Goal: Complete application form

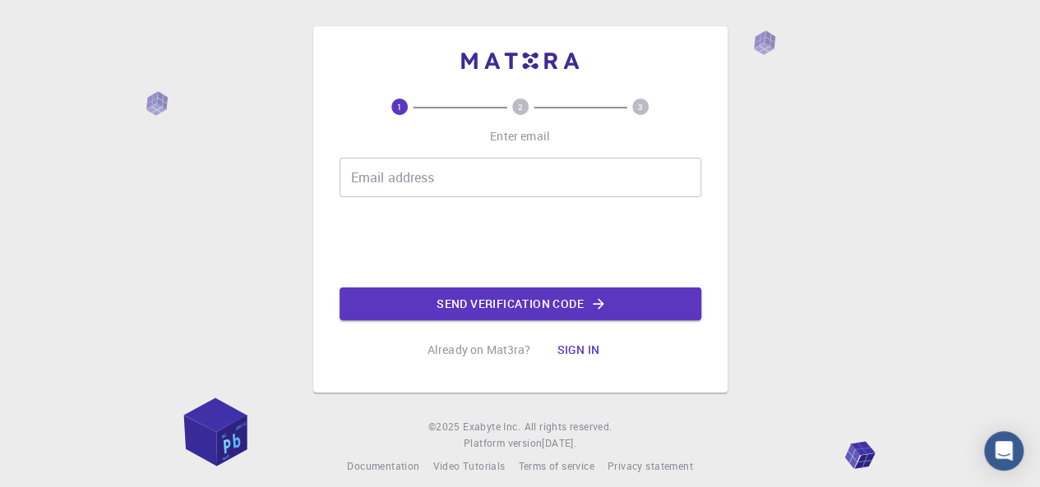
click at [428, 182] on div "Email address Email address" at bounding box center [520, 177] width 362 height 39
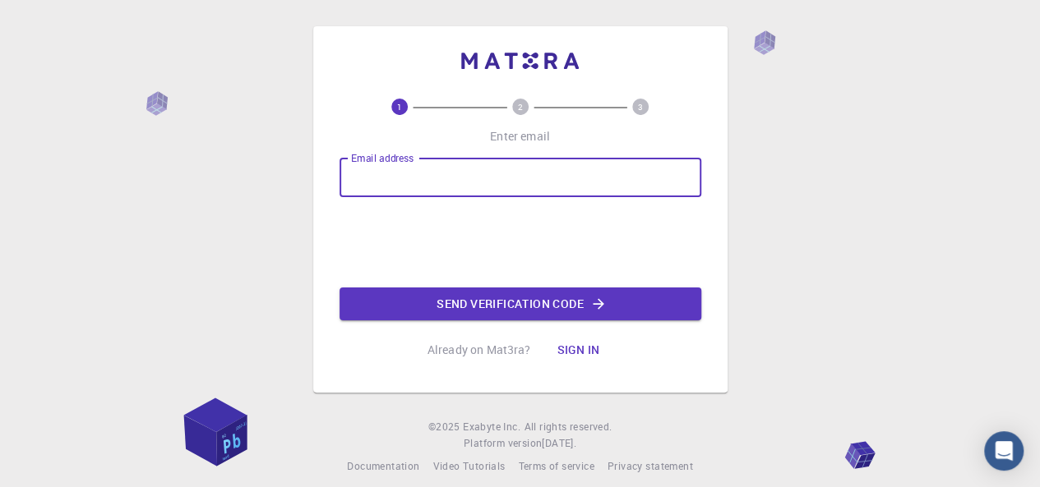
type input "sonusingh20032007@gmail.com"
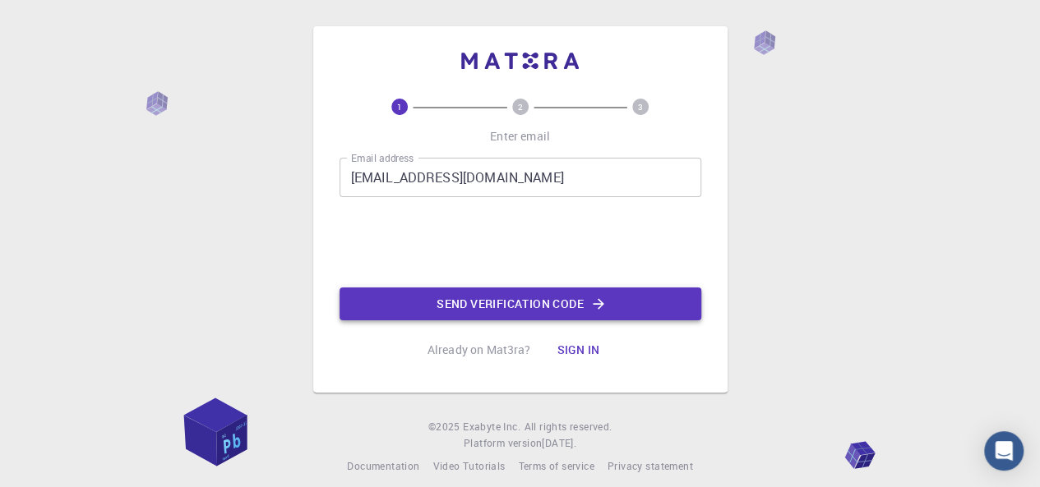
click at [481, 302] on button "Send verification code" at bounding box center [520, 304] width 362 height 33
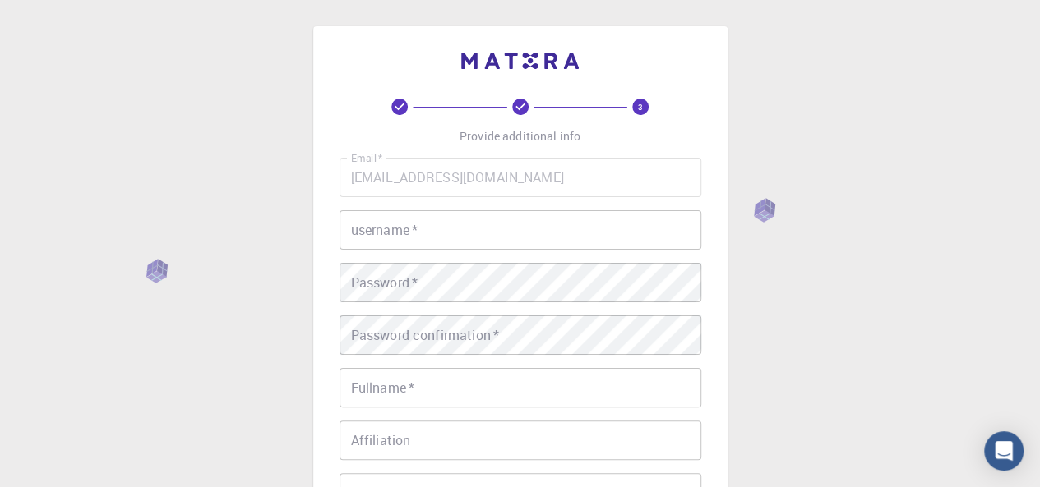
click at [469, 233] on input "username   *" at bounding box center [520, 229] width 362 height 39
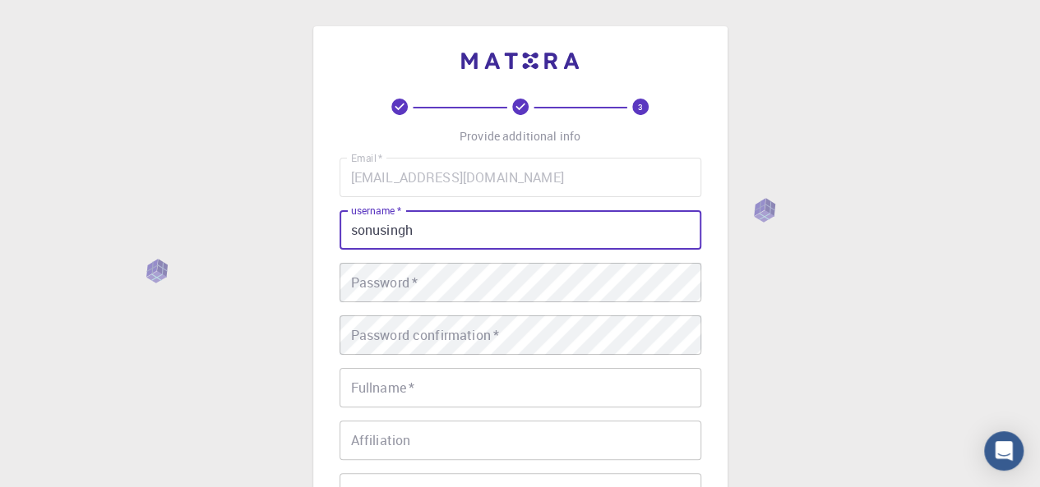
type input "sonusingh"
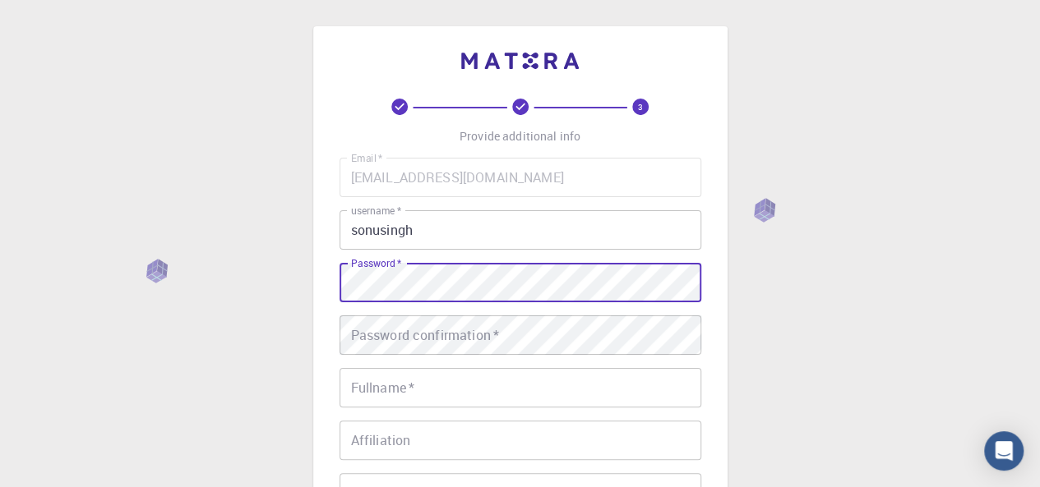
click at [430, 330] on div "Password confirmation   * Password confirmation   *" at bounding box center [520, 335] width 362 height 39
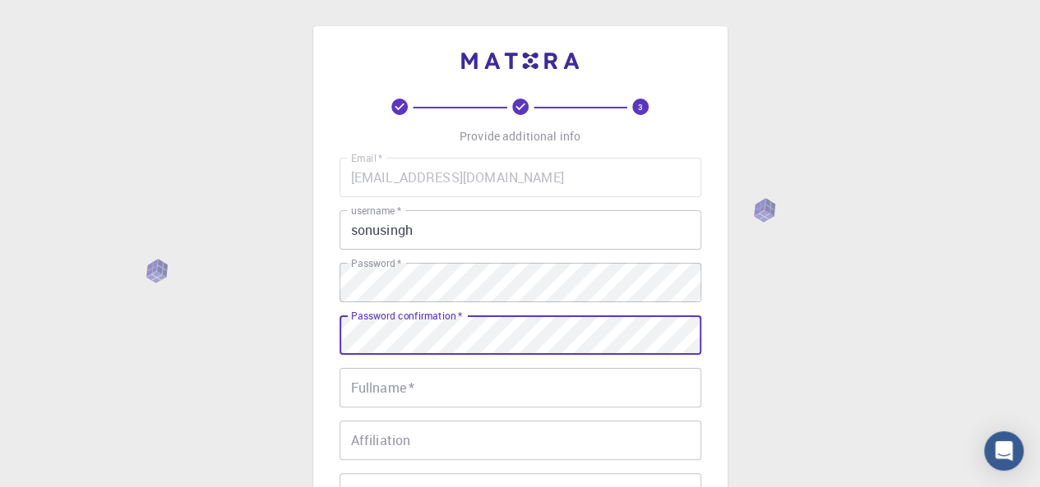
click at [431, 394] on input "Fullname   *" at bounding box center [520, 387] width 362 height 39
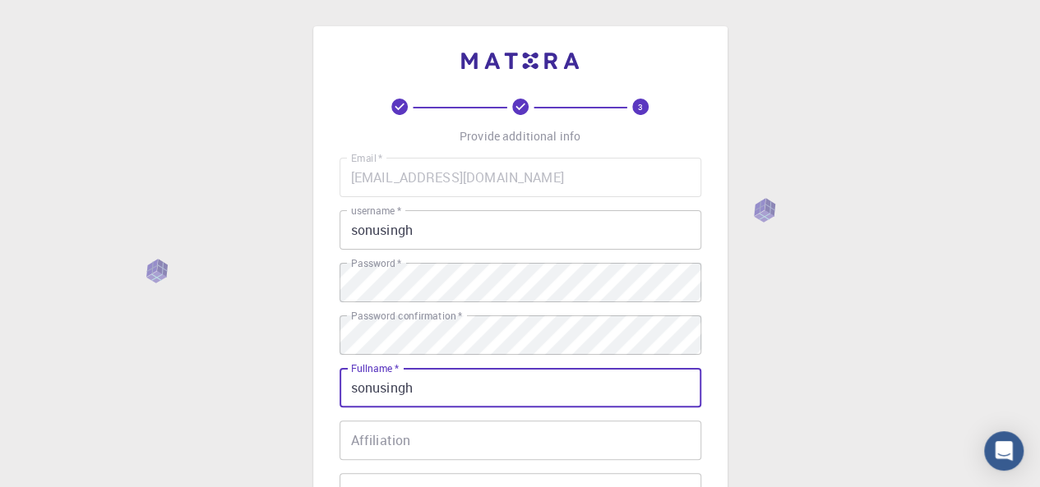
type input "sonusingh"
click at [404, 427] on input "Affiliation" at bounding box center [520, 440] width 362 height 39
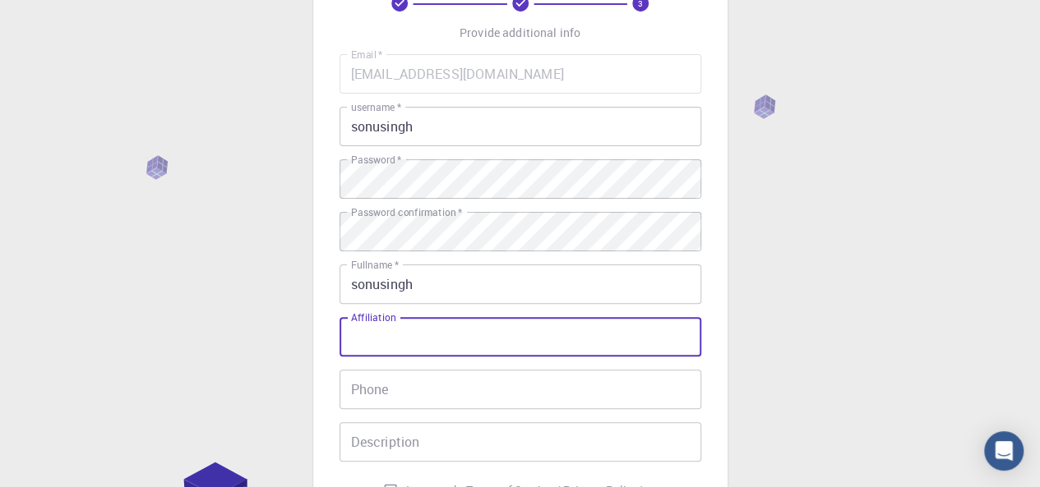
scroll to position [219, 0]
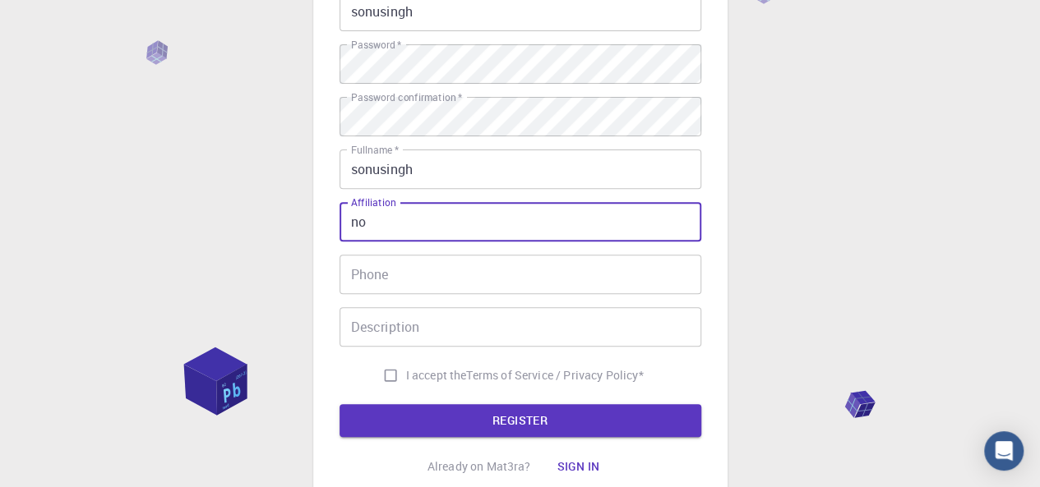
type input "no"
click at [495, 290] on input "Phone" at bounding box center [520, 274] width 362 height 39
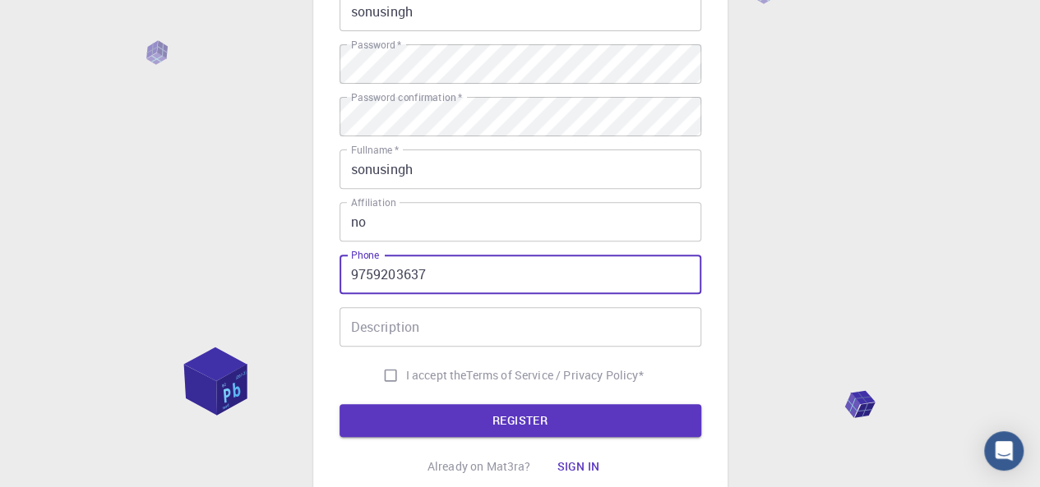
type input "9759203637"
click at [457, 336] on input "Description" at bounding box center [520, 326] width 362 height 39
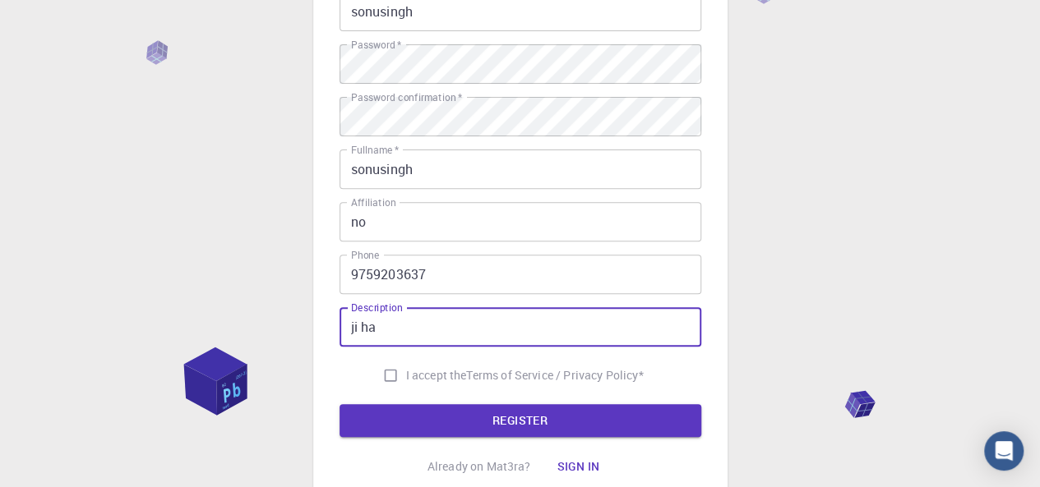
type input "ji ha"
click at [386, 372] on input "I accept the Terms of Service / Privacy Policy *" at bounding box center [390, 375] width 31 height 31
checkbox input "true"
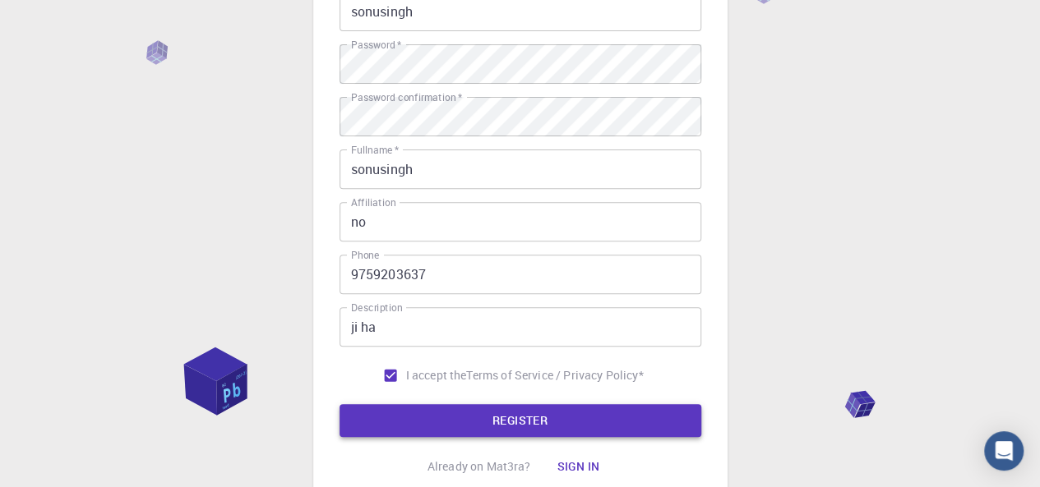
click at [443, 425] on button "REGISTER" at bounding box center [520, 420] width 362 height 33
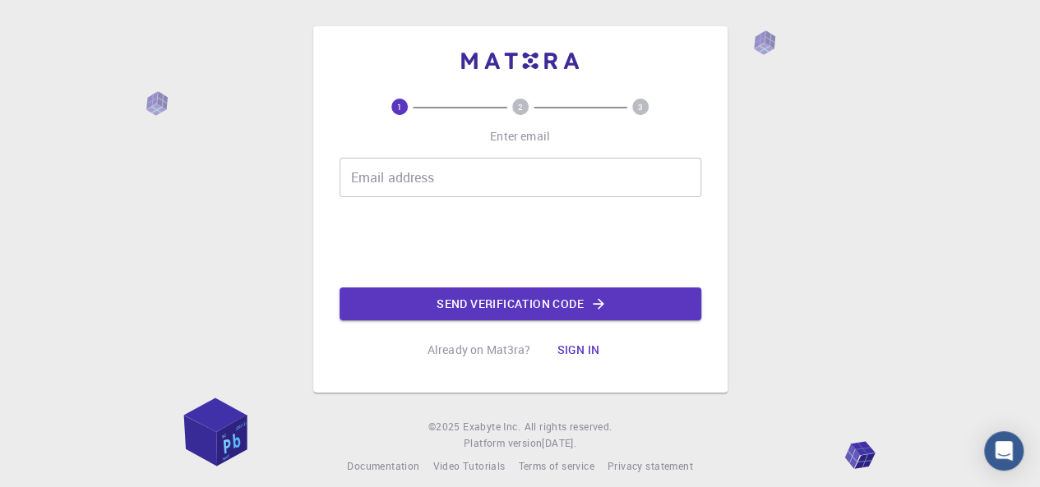
click at [574, 346] on button "Sign in" at bounding box center [577, 350] width 69 height 33
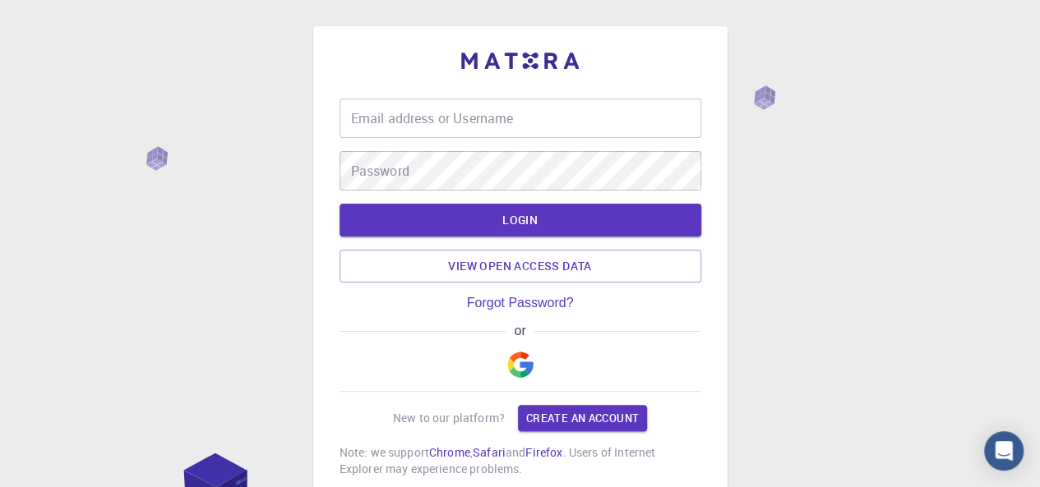
scroll to position [127, 0]
